Goal: Information Seeking & Learning: Understand process/instructions

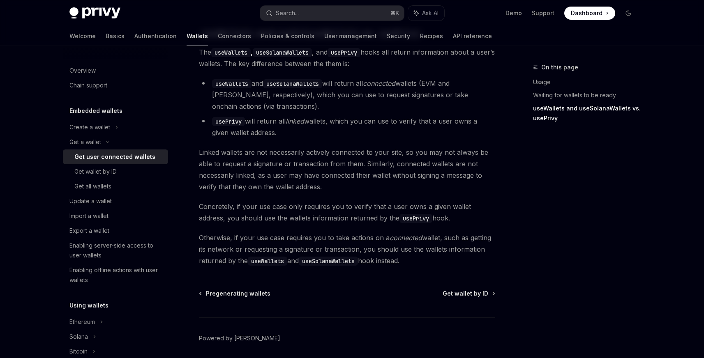
scroll to position [730, 0]
click at [139, 252] on div "Enabling server-side access to user wallets" at bounding box center [116, 251] width 94 height 20
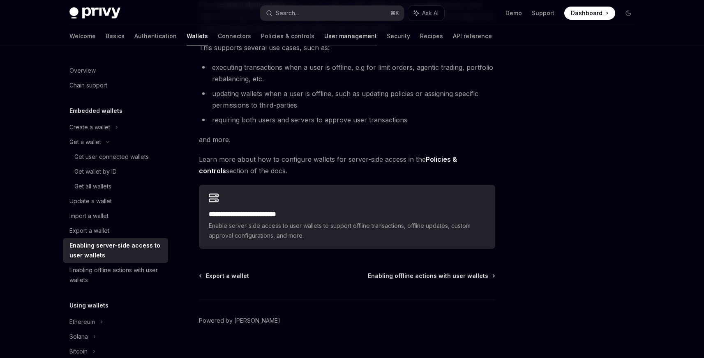
click at [324, 31] on link "User management" at bounding box center [350, 36] width 53 height 20
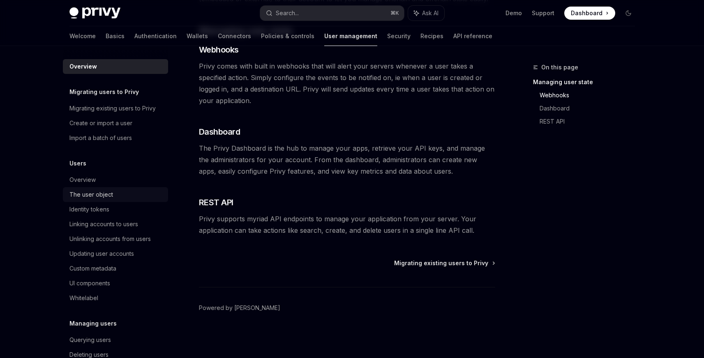
click at [130, 192] on div "The user object" at bounding box center [116, 195] width 94 height 10
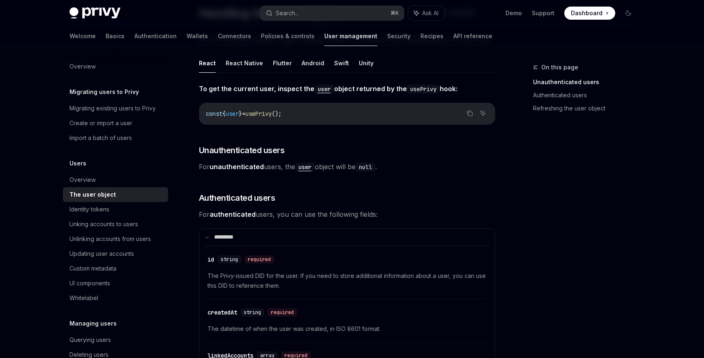
scroll to position [71, 0]
click at [134, 41] on link "Authentication" at bounding box center [155, 36] width 42 height 20
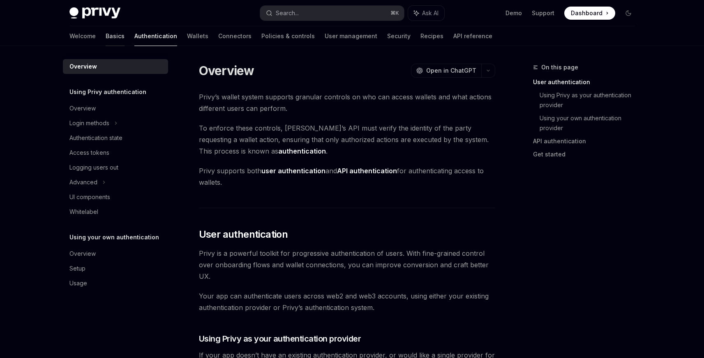
click at [106, 35] on link "Basics" at bounding box center [115, 36] width 19 height 20
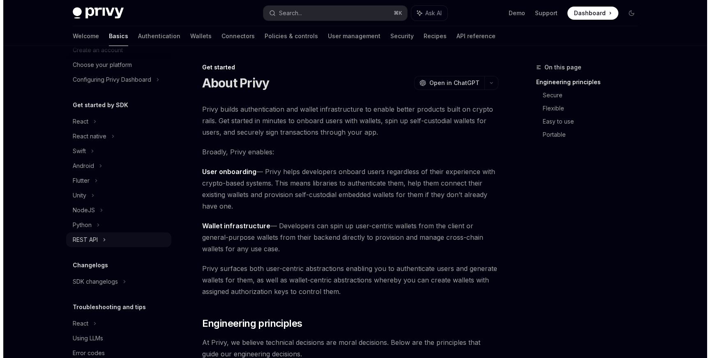
scroll to position [48, 0]
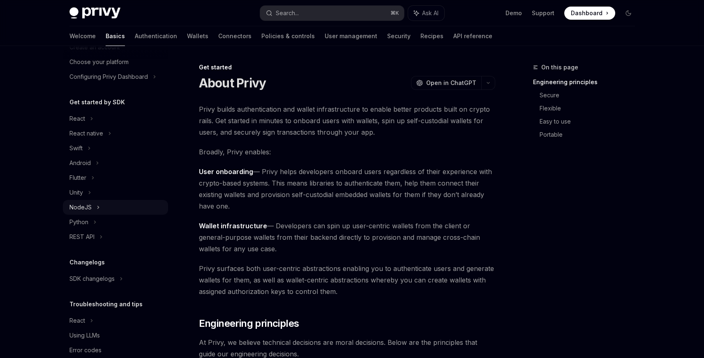
click at [99, 207] on icon at bounding box center [98, 208] width 3 height 10
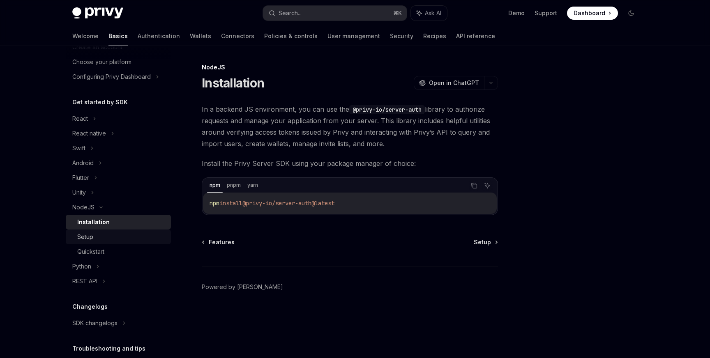
click at [99, 234] on div "Setup" at bounding box center [121, 237] width 89 height 10
click at [108, 252] on div "Quickstart" at bounding box center [121, 252] width 89 height 10
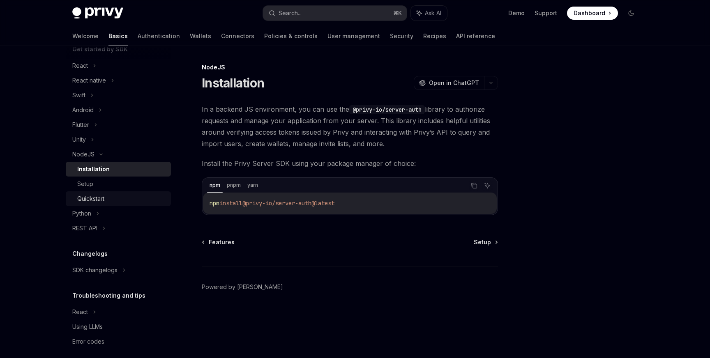
type textarea "*"
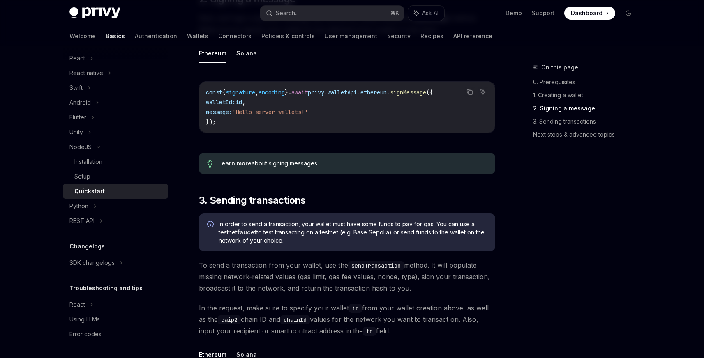
scroll to position [384, 0]
click at [524, 235] on div "On this page 0. Prerequisites 1. Creating a wallet 2. Signing a message 3. Send…" at bounding box center [578, 210] width 125 height 296
